Goal: Navigation & Orientation: Find specific page/section

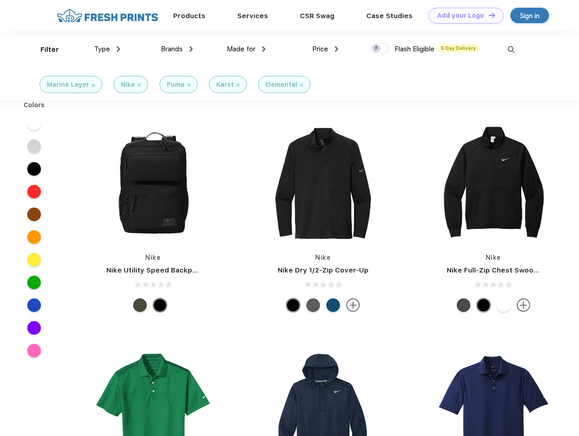
click at [463, 15] on link "Add your Logo Design Tool" at bounding box center [466, 16] width 75 height 16
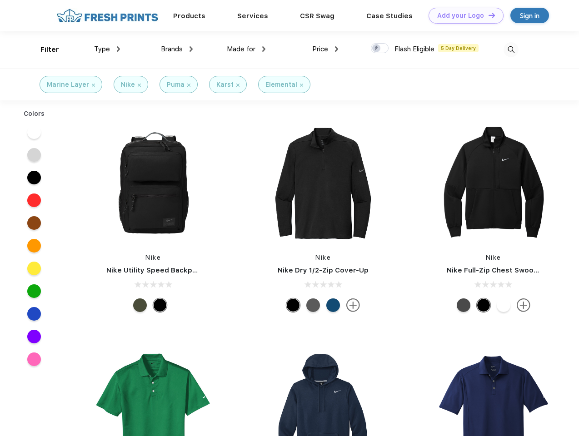
click at [0, 0] on div "Design Tool" at bounding box center [0, 0] width 0 height 0
click at [488, 15] on link "Add your Logo Design Tool" at bounding box center [466, 16] width 75 height 16
click at [44, 50] on div "Filter" at bounding box center [49, 50] width 19 height 10
click at [107, 49] on span "Type" at bounding box center [102, 49] width 16 height 8
click at [177, 49] on span "Brands" at bounding box center [172, 49] width 22 height 8
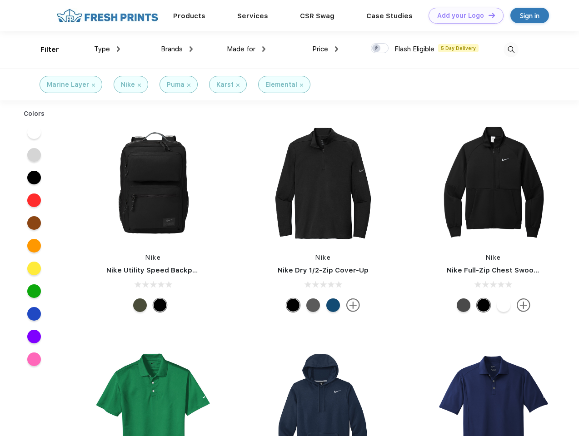
click at [246, 49] on span "Made for" at bounding box center [241, 49] width 29 height 8
click at [326, 49] on span "Price" at bounding box center [320, 49] width 16 height 8
click at [380, 49] on div at bounding box center [380, 48] width 18 height 10
click at [377, 49] on input "checkbox" at bounding box center [374, 46] width 6 height 6
click at [511, 50] on img at bounding box center [511, 49] width 15 height 15
